Goal: Task Accomplishment & Management: Use online tool/utility

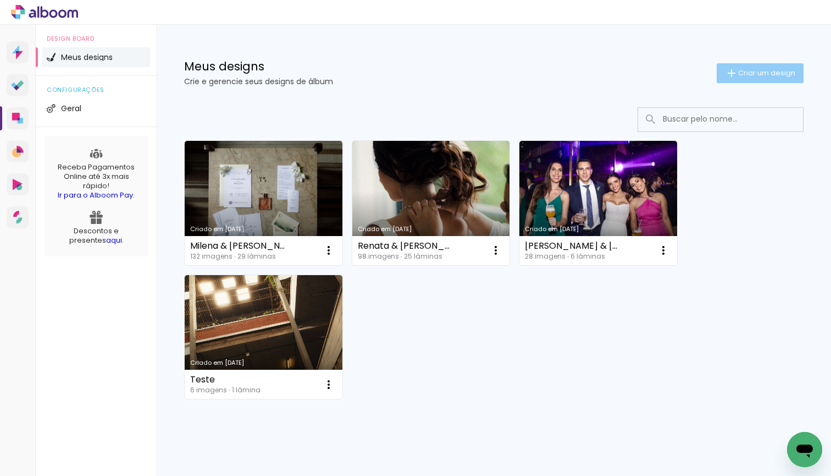
click at [765, 74] on span "Criar um design" at bounding box center [766, 72] width 57 height 7
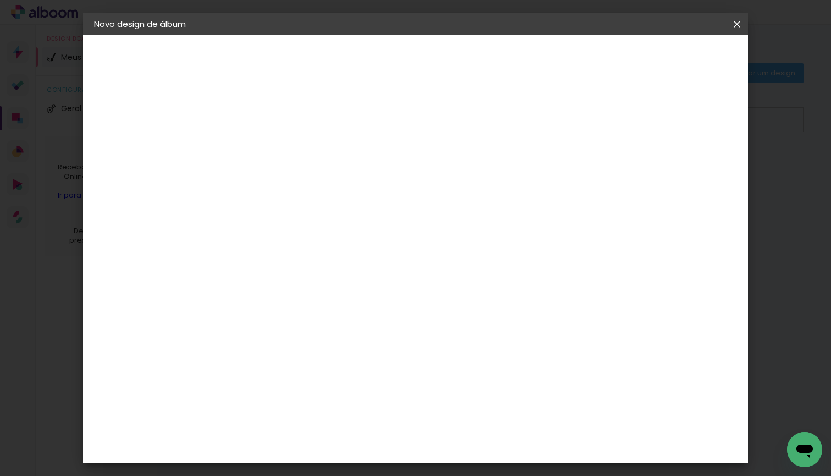
click at [274, 144] on input at bounding box center [274, 147] width 0 height 17
type input "K"
type input "Luanna & Thiago"
type paper-input "Luanna & Thiago"
click at [387, 49] on paper-button "Avançar" at bounding box center [360, 58] width 54 height 19
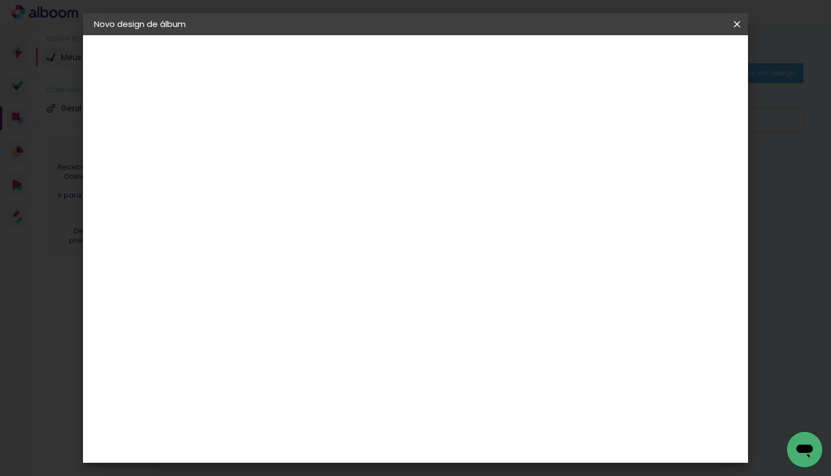
click at [480, 172] on paper-item "Tamanho Livre" at bounding box center [427, 167] width 106 height 24
click at [0, 0] on slot "Avançar" at bounding box center [0, 0] width 0 height 0
click at [700, 54] on div "mm" at bounding box center [707, 62] width 16 height 16
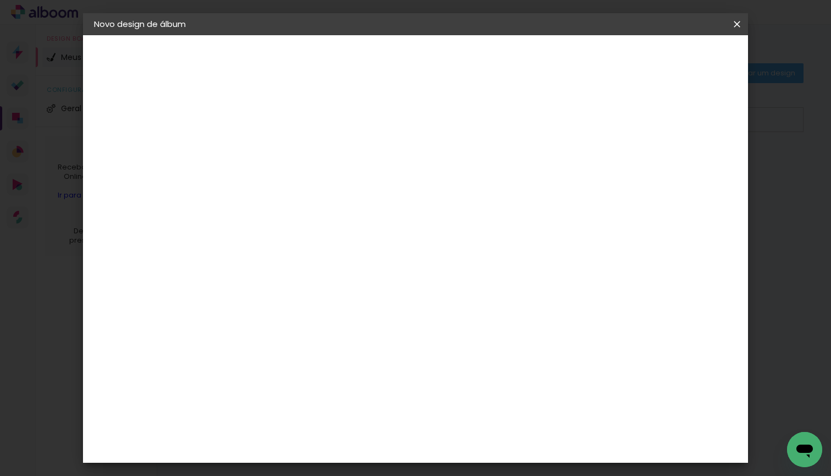
scroll to position [-1, 0]
click at [676, 58] on span "Iniciar design" at bounding box center [651, 58] width 50 height 8
